Goal: Navigation & Orientation: Find specific page/section

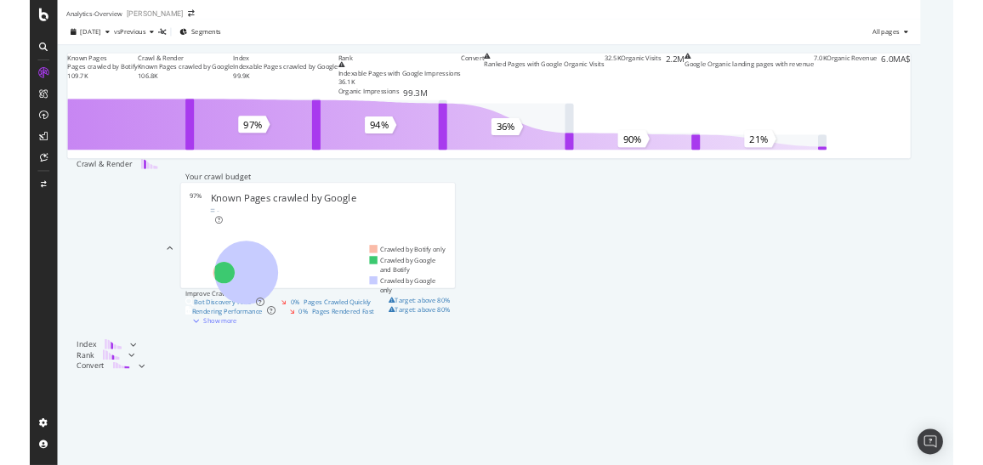
scroll to position [576, 0]
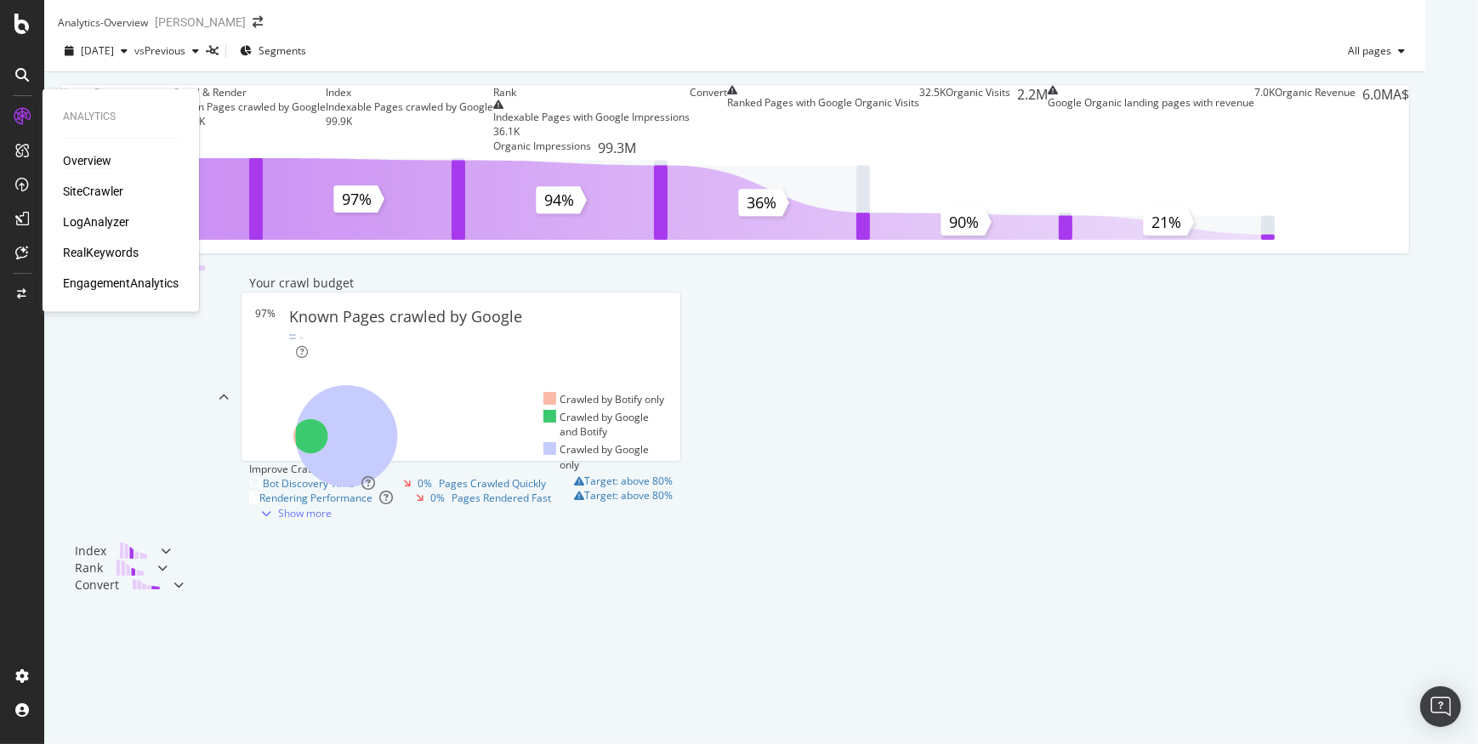
click at [120, 253] on div "RealKeywords" at bounding box center [101, 252] width 76 height 17
